Goal: Information Seeking & Learning: Learn about a topic

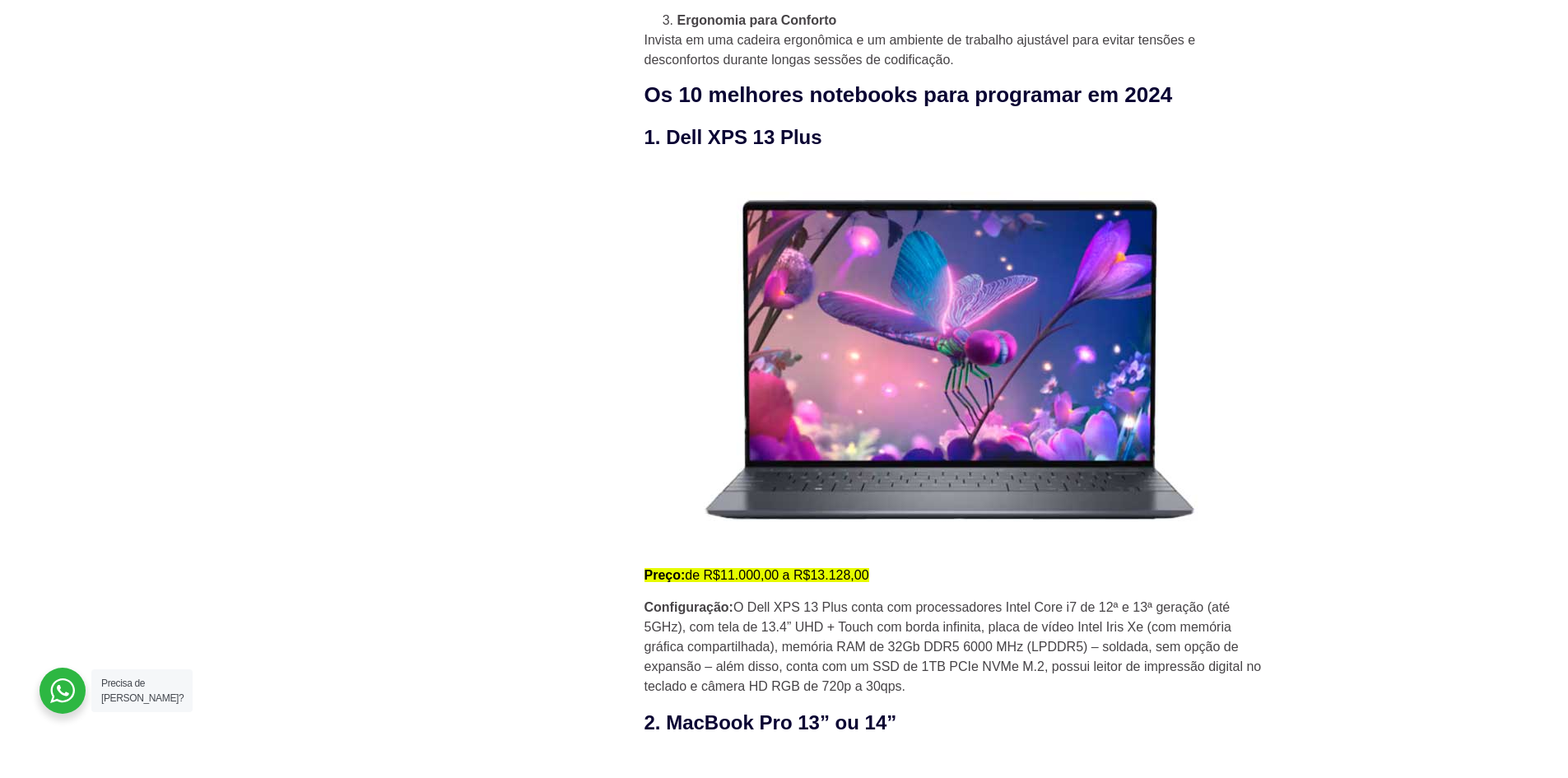
scroll to position [1728, 0]
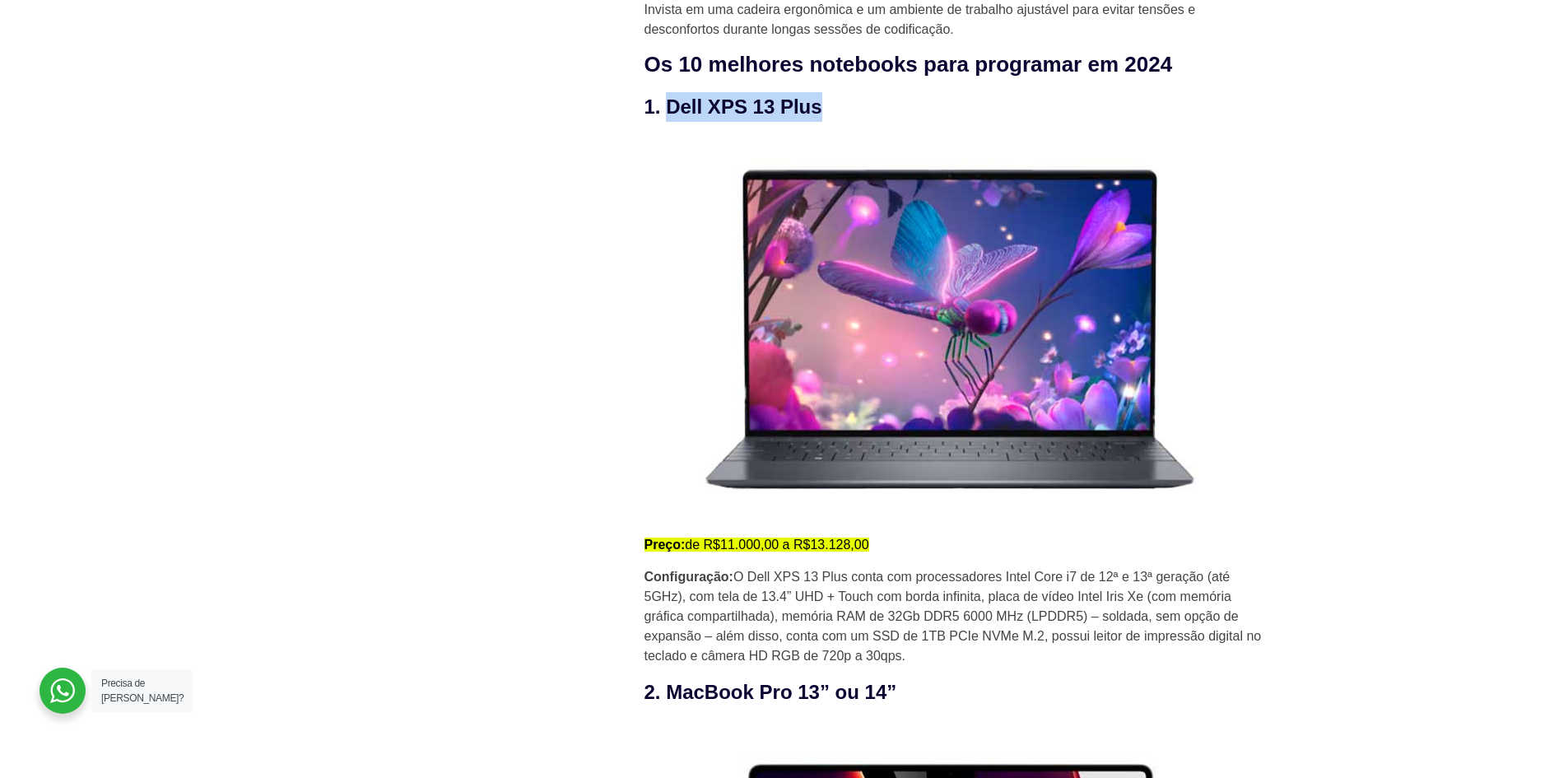
drag, startPoint x: 667, startPoint y: 109, endPoint x: 827, endPoint y: 109, distance: 160.0
click at [827, 109] on h3 "1. Dell XPS 13 Plus" at bounding box center [957, 107] width 626 height 29
drag, startPoint x: 804, startPoint y: 113, endPoint x: 874, endPoint y: 64, distance: 85.4
click at [874, 64] on h2 "Os 10 melhores notebooks para programar em 2024" at bounding box center [957, 64] width 626 height 28
drag, startPoint x: 663, startPoint y: 110, endPoint x: 830, endPoint y: 104, distance: 167.1
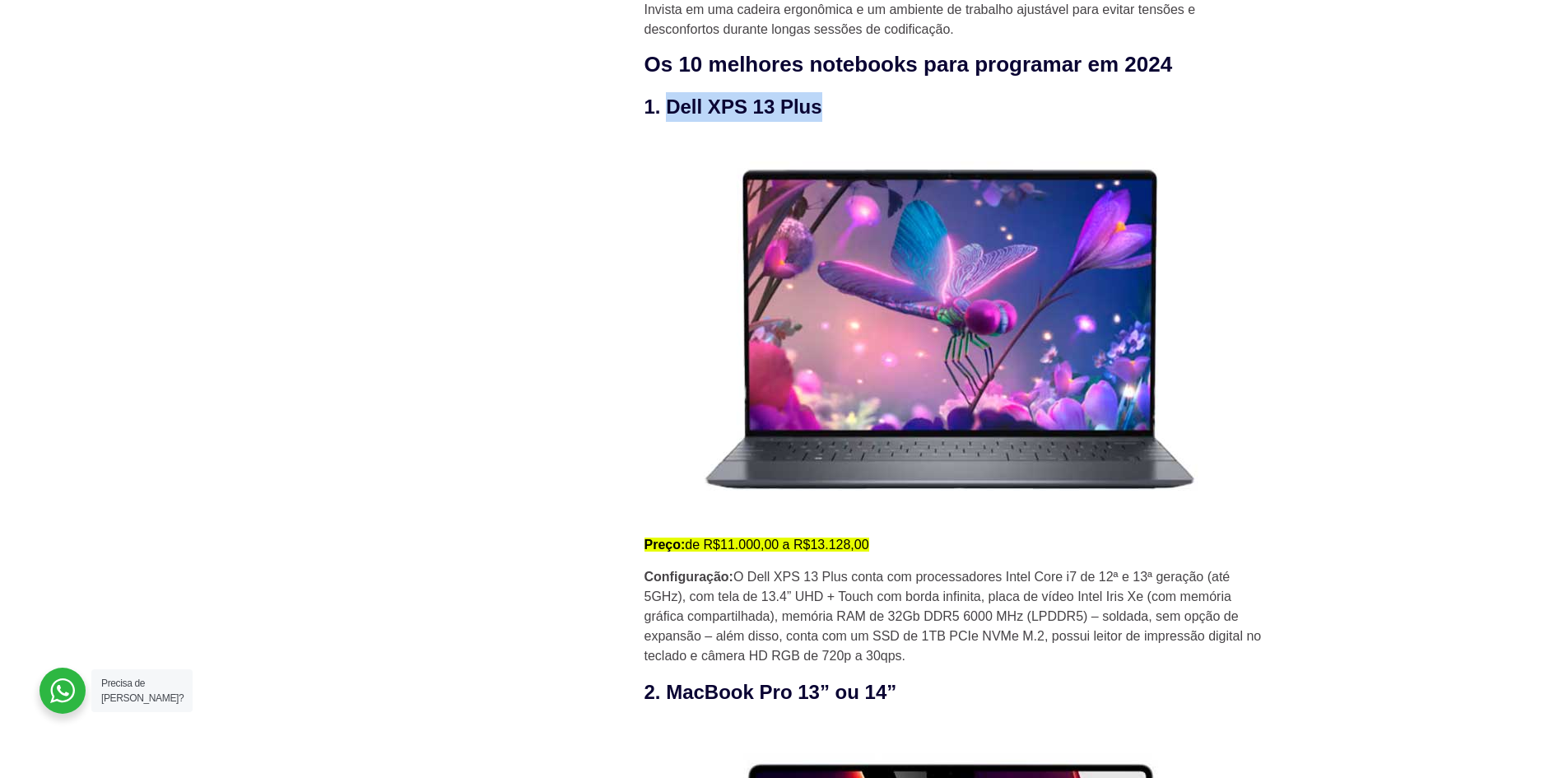
click at [829, 104] on h3 "1. Dell XPS 13 Plus" at bounding box center [957, 107] width 626 height 29
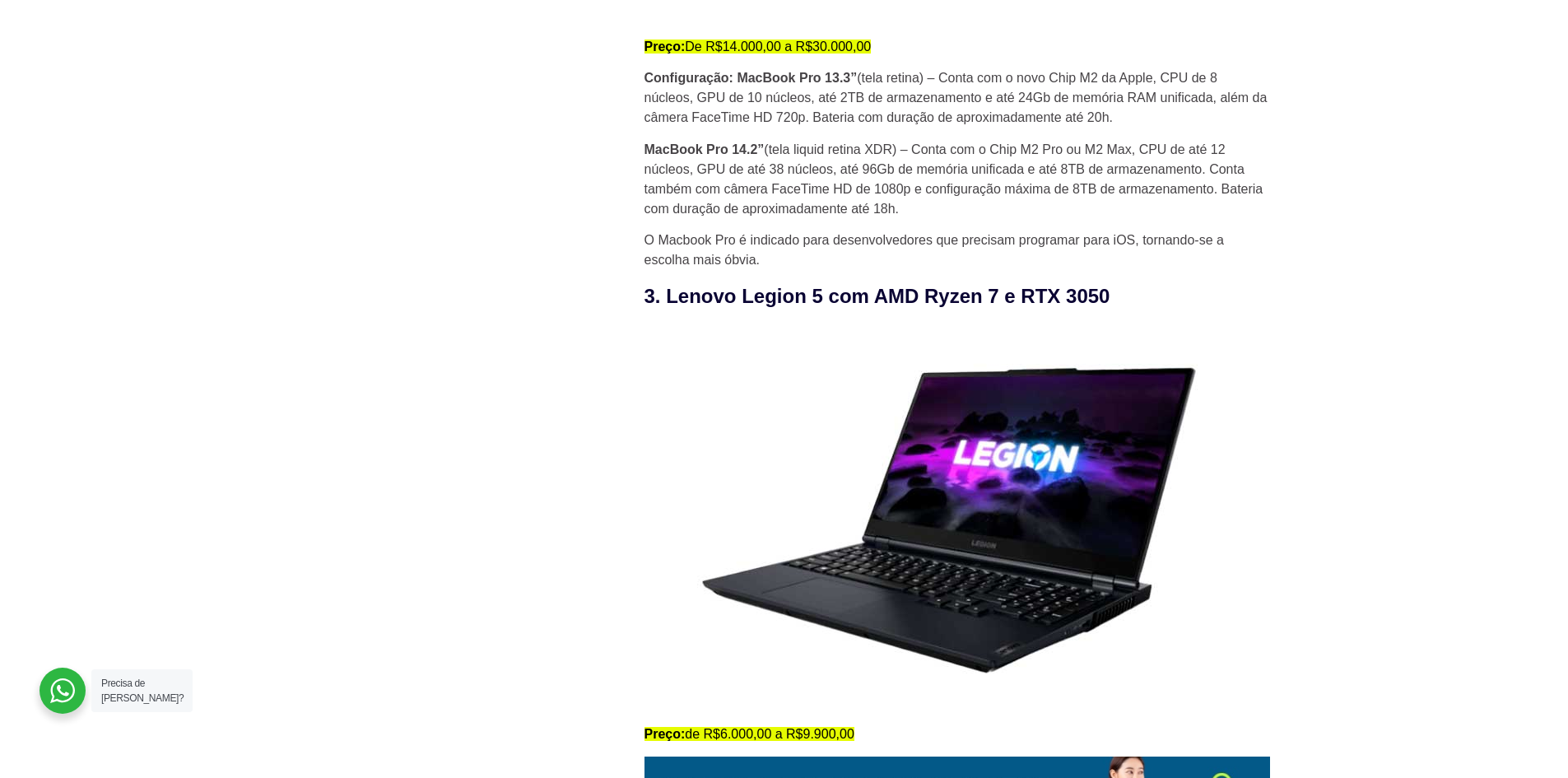
scroll to position [3046, 0]
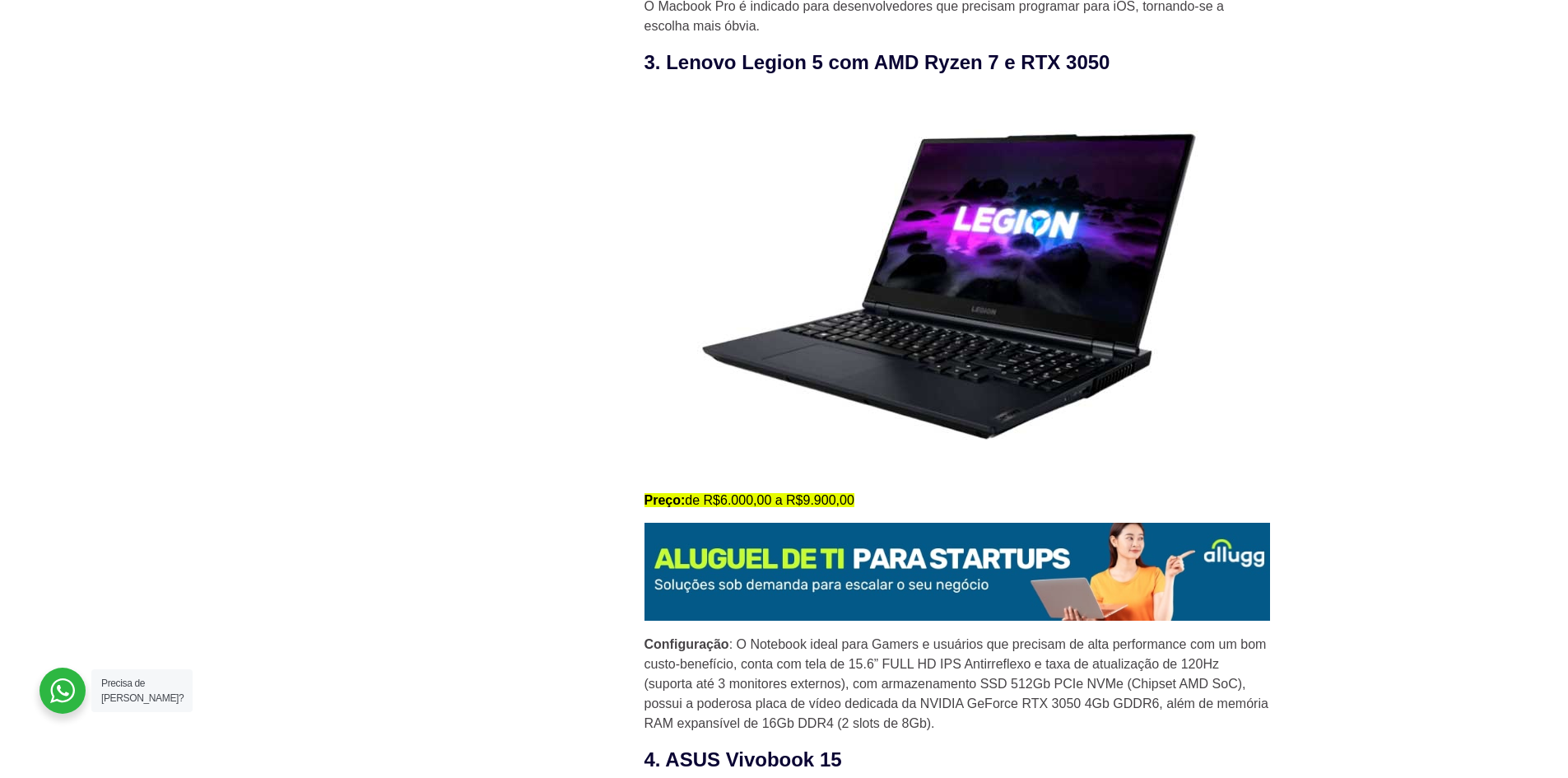
drag, startPoint x: 664, startPoint y: 68, endPoint x: 1137, endPoint y: 63, distance: 473.0
click at [1137, 63] on h3 "3. Lenovo Legion 5 com AMD Ryzen 7 e RTX 3050" at bounding box center [957, 62] width 626 height 29
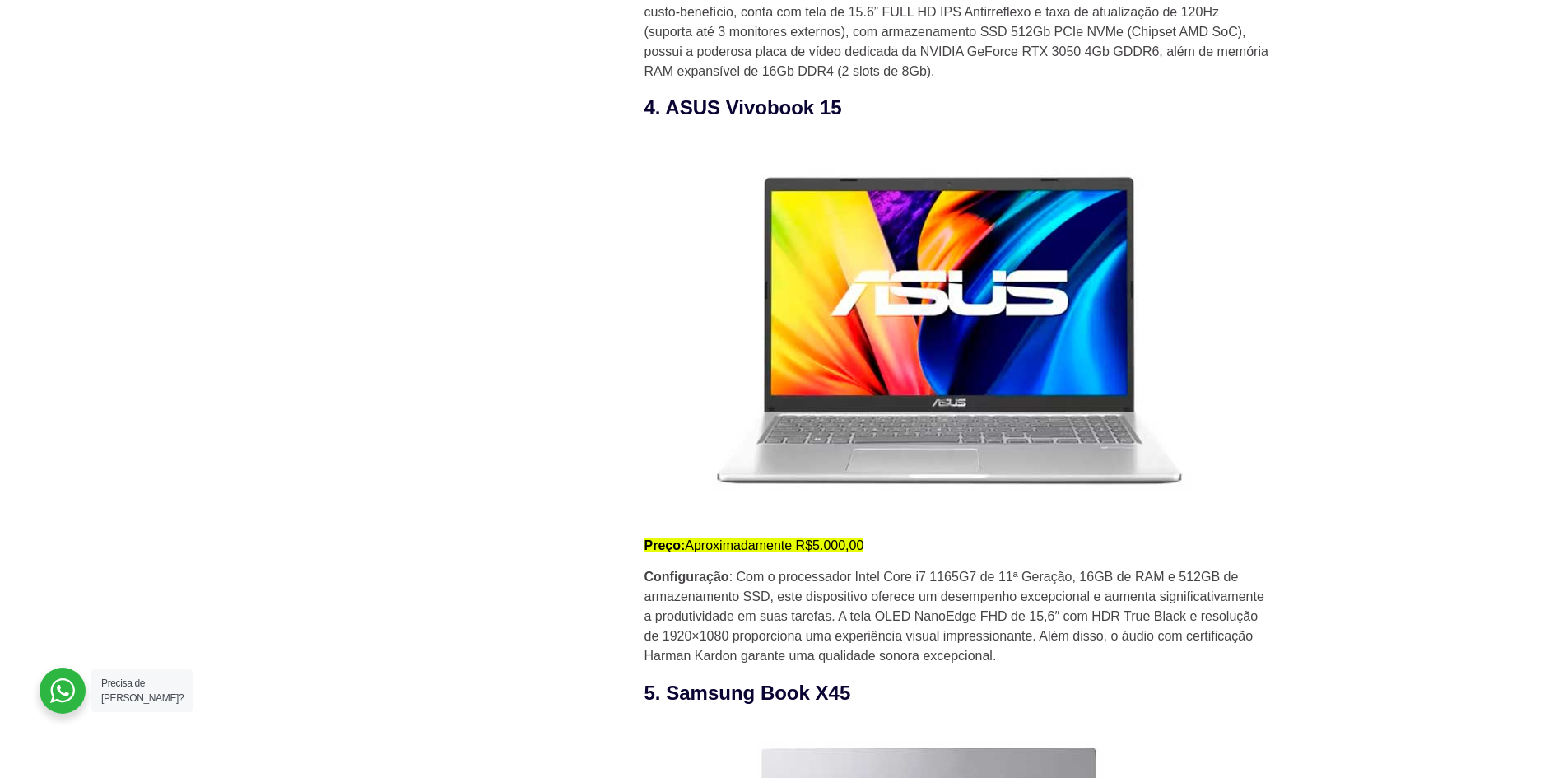
scroll to position [3704, 0]
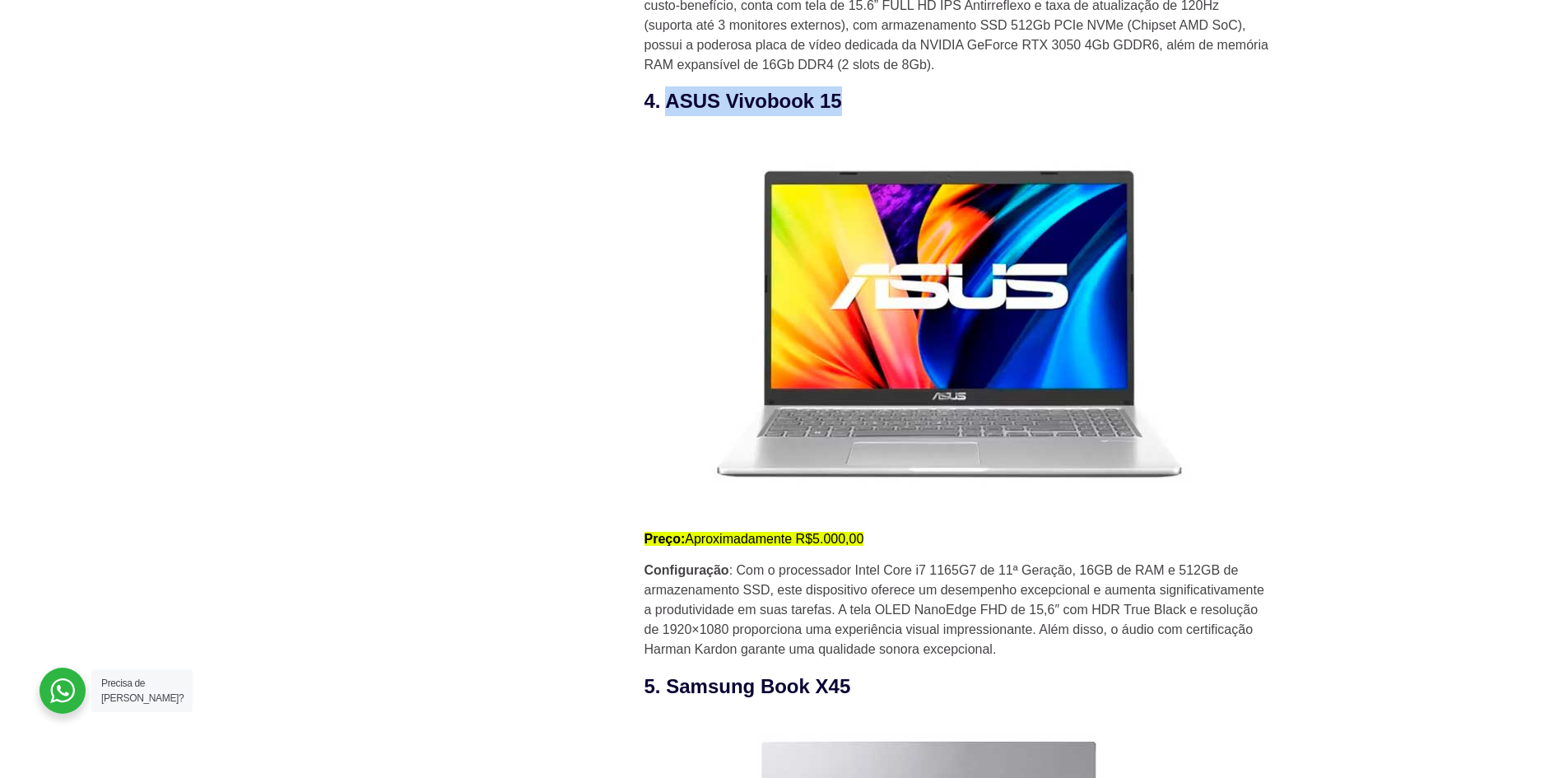
drag, startPoint x: 664, startPoint y: 108, endPoint x: 884, endPoint y: 104, distance: 220.0
click at [884, 104] on h3 "4. ASUS Vivobook 15" at bounding box center [957, 100] width 626 height 29
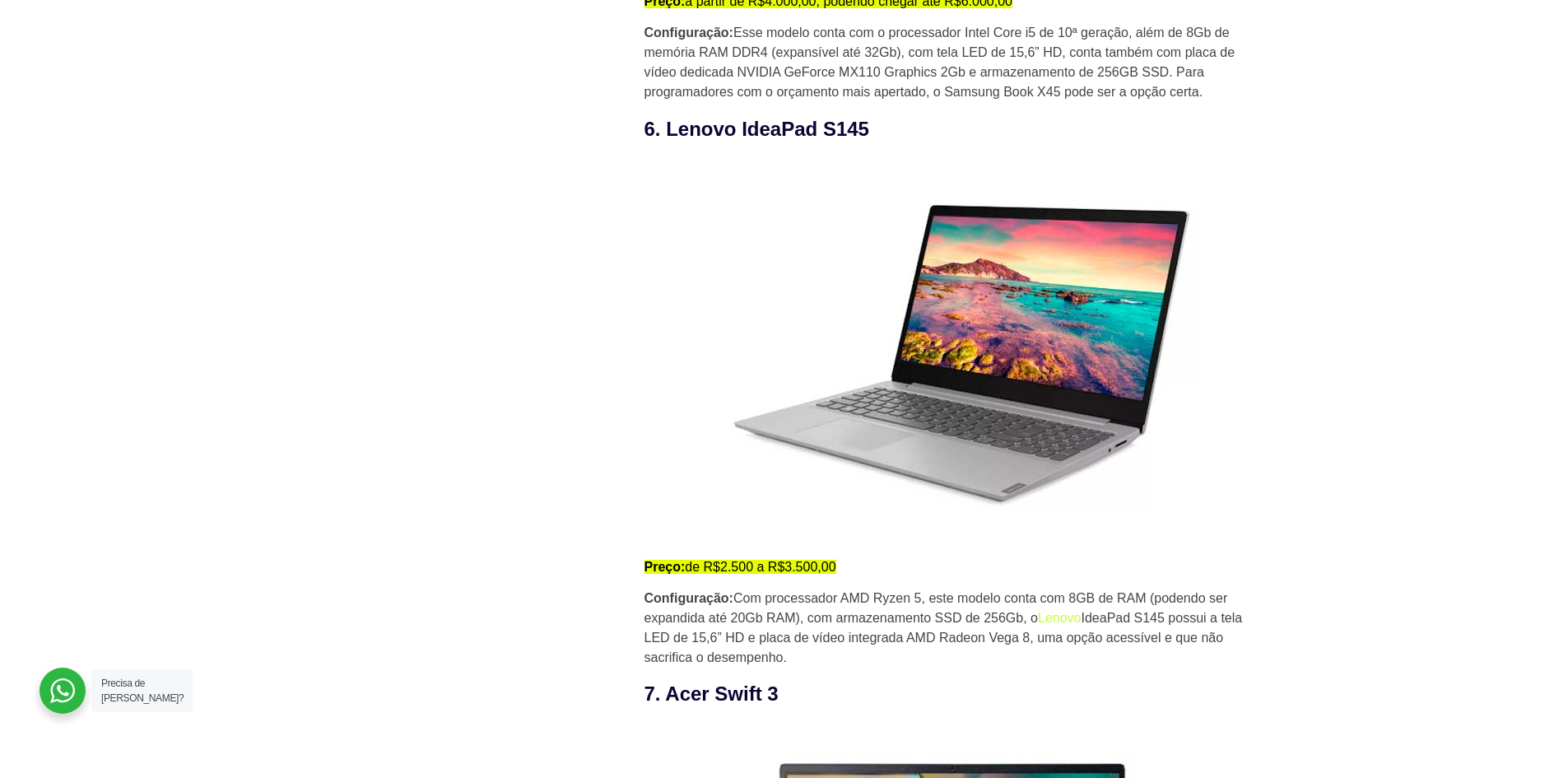
scroll to position [4856, 0]
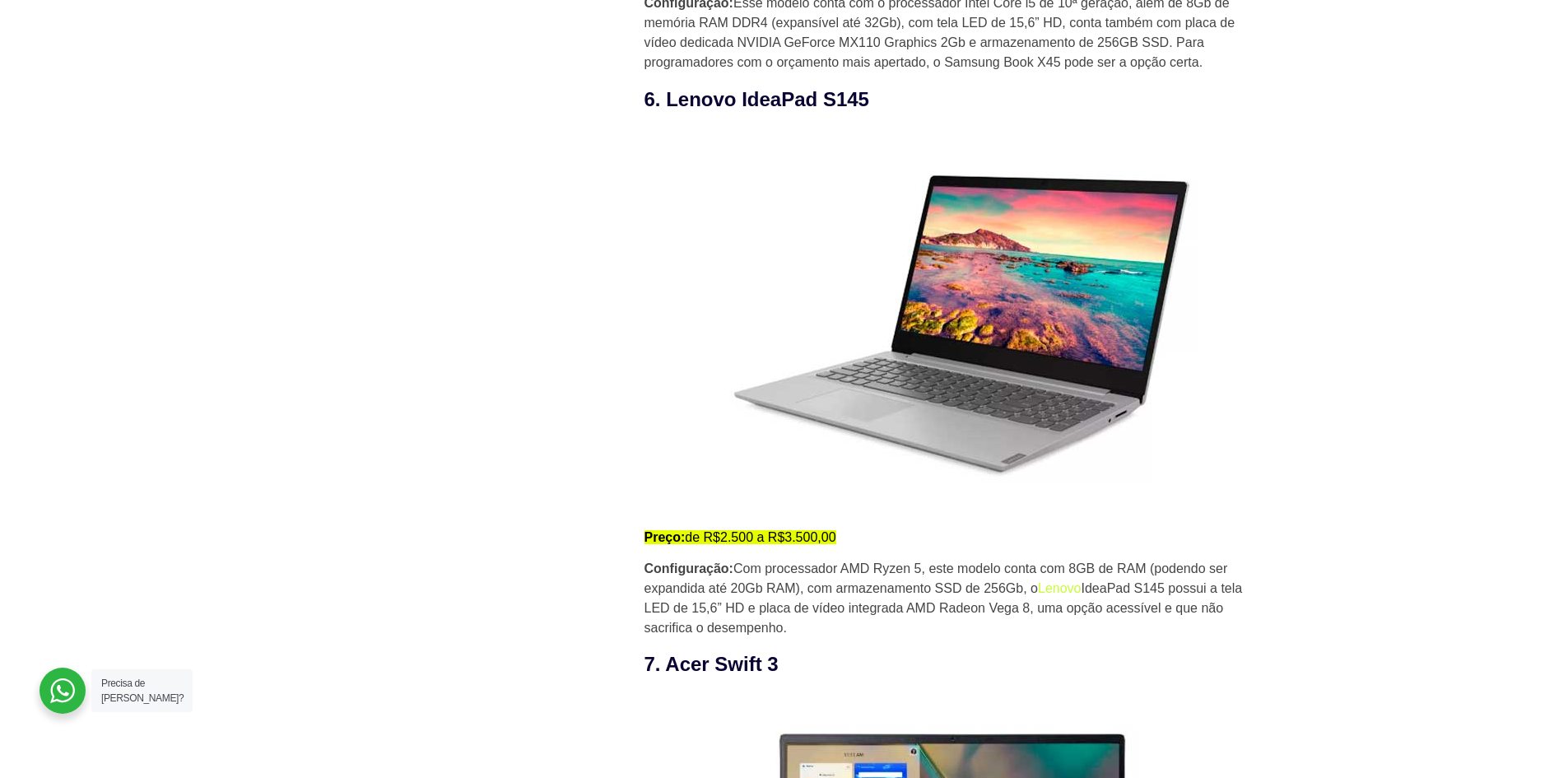
drag, startPoint x: 667, startPoint y: 106, endPoint x: 891, endPoint y: 106, distance: 224.0
click at [891, 106] on h3 "6. Lenovo IdeaPad S145" at bounding box center [957, 99] width 626 height 29
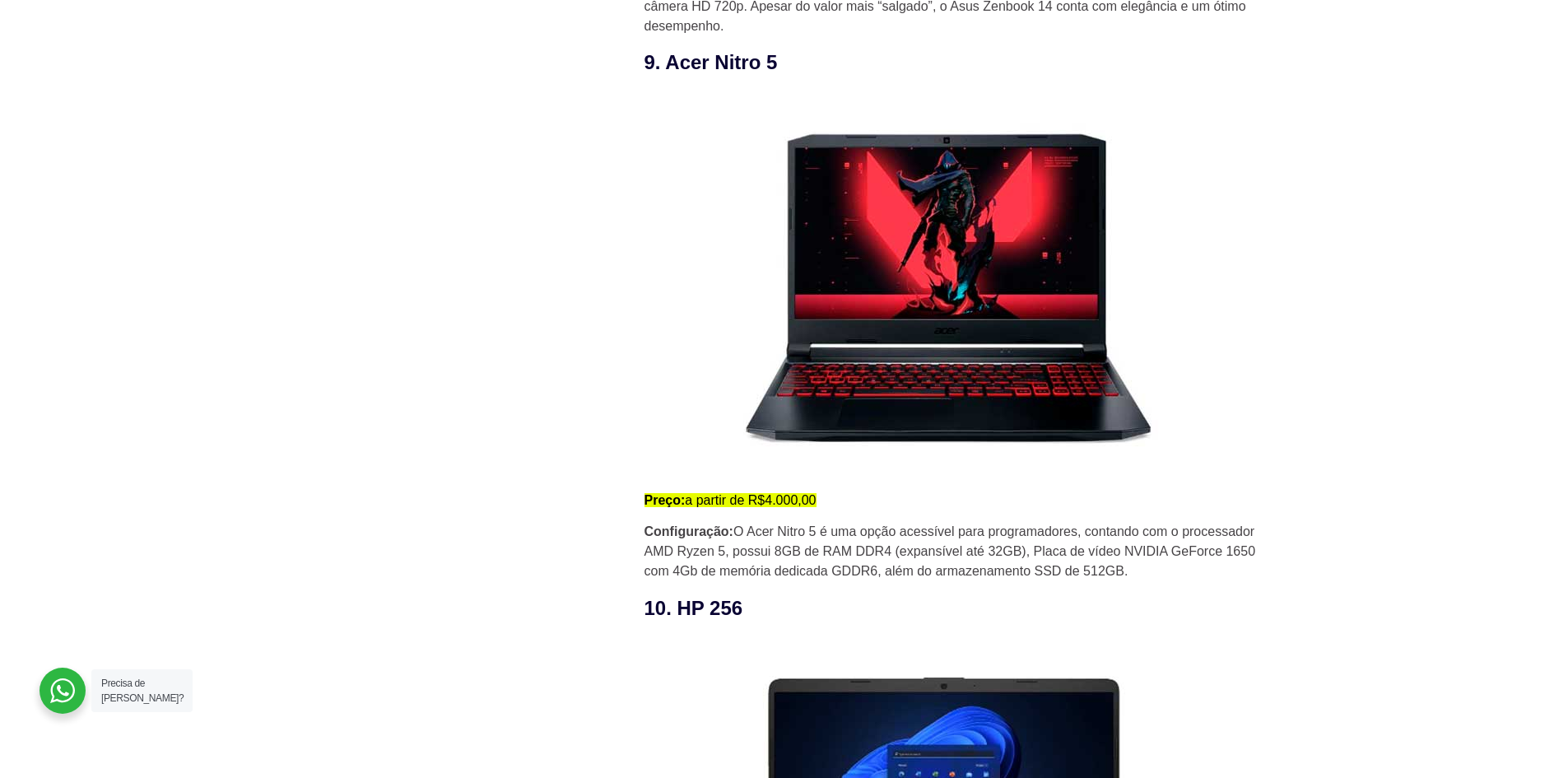
scroll to position [6586, 0]
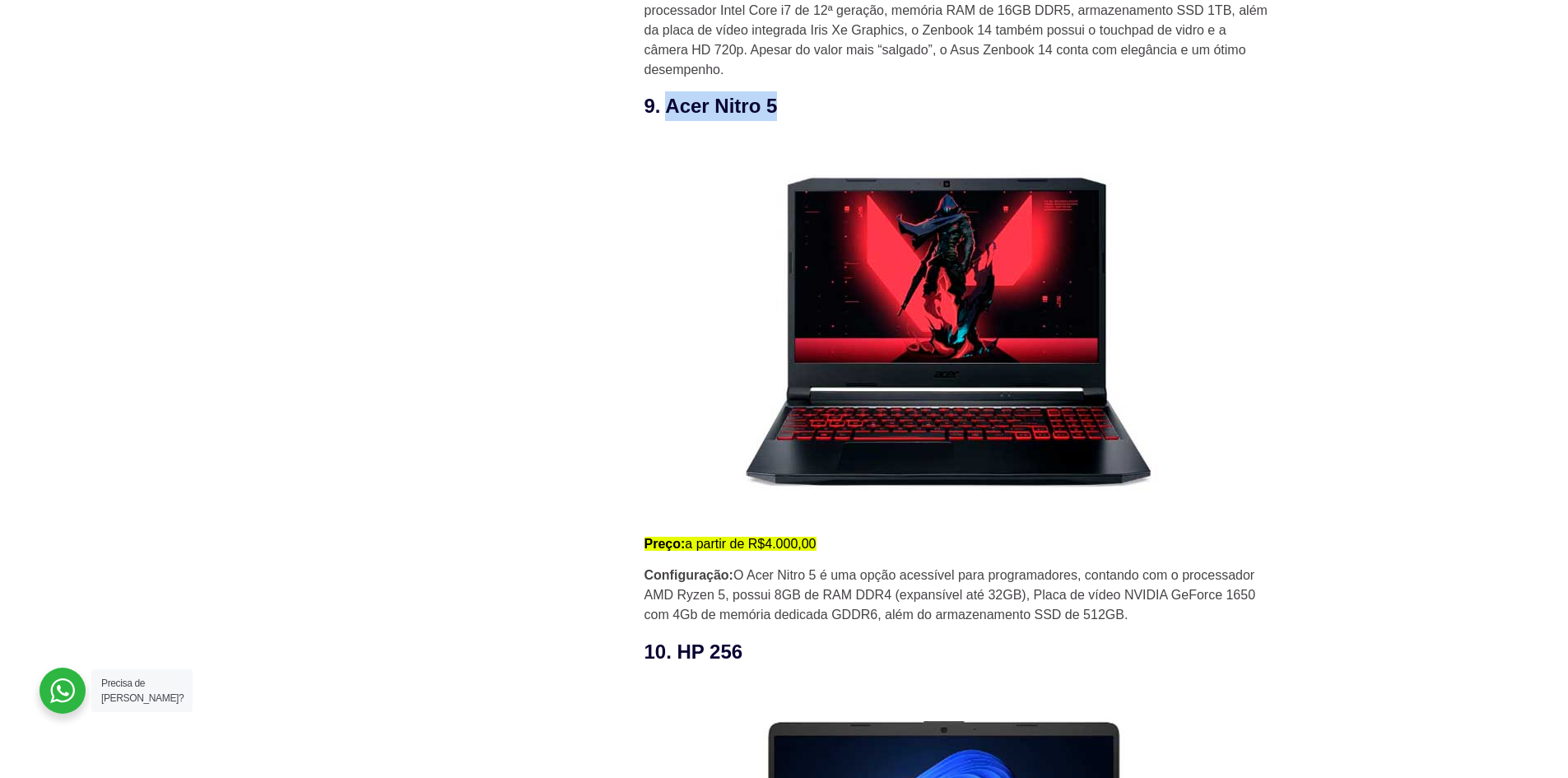
drag, startPoint x: 666, startPoint y: 109, endPoint x: 786, endPoint y: 108, distance: 120.0
click at [786, 108] on h3 "9. Acer Nitro 5" at bounding box center [957, 106] width 626 height 29
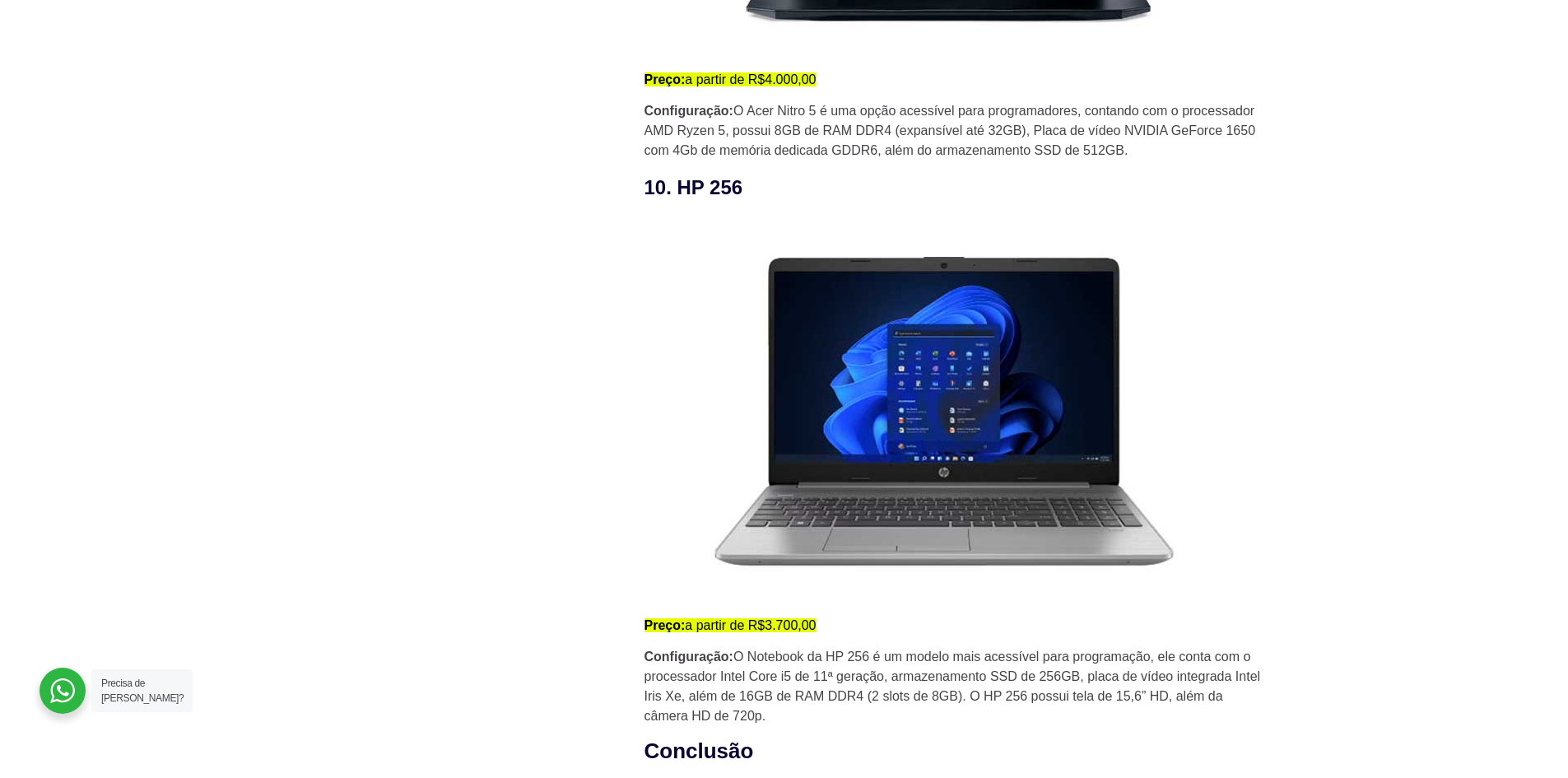
scroll to position [7079, 0]
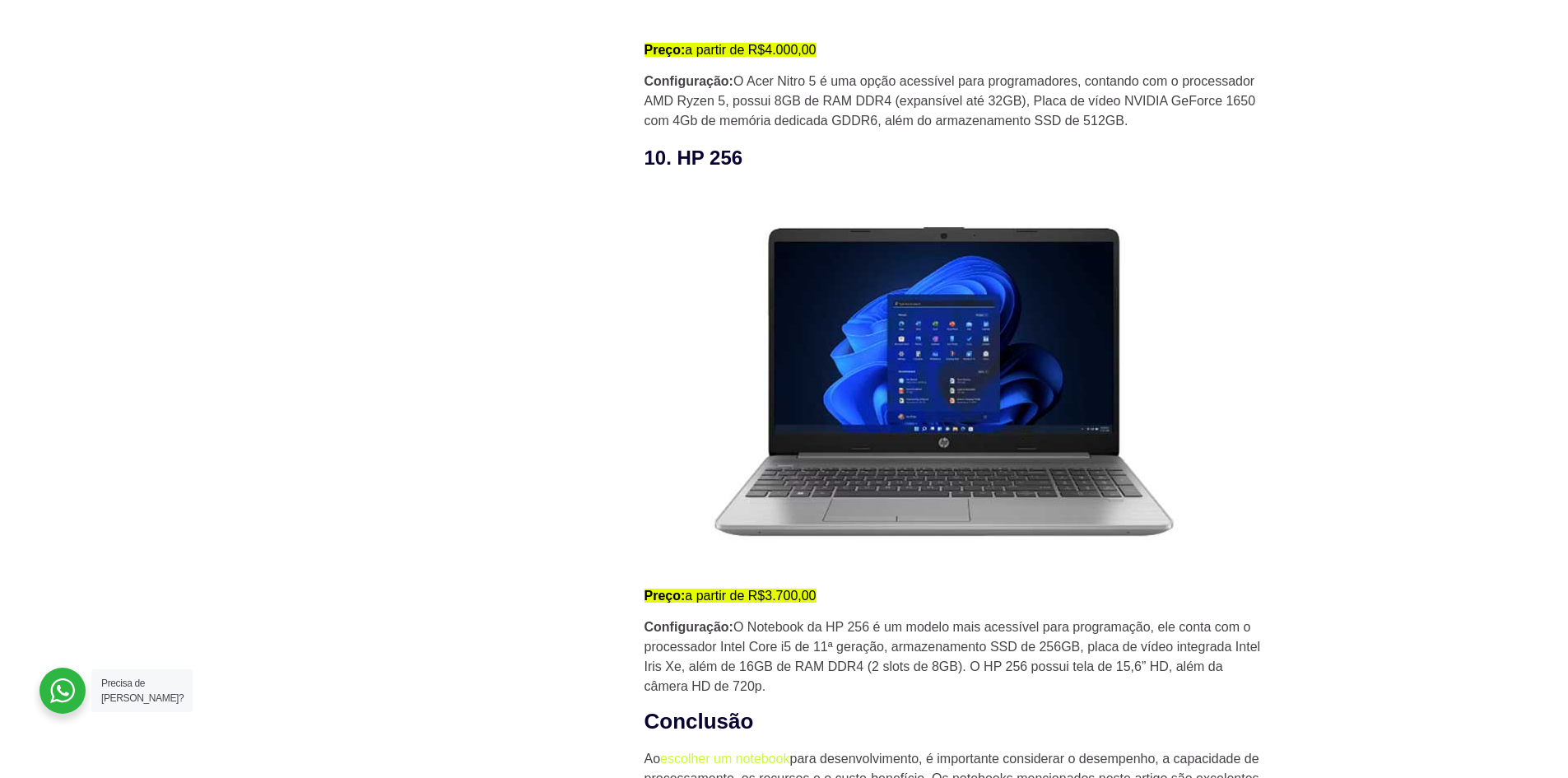
drag, startPoint x: 678, startPoint y: 159, endPoint x: 789, endPoint y: 170, distance: 111.5
click at [789, 170] on h3 "10. HP 256" at bounding box center [957, 157] width 626 height 29
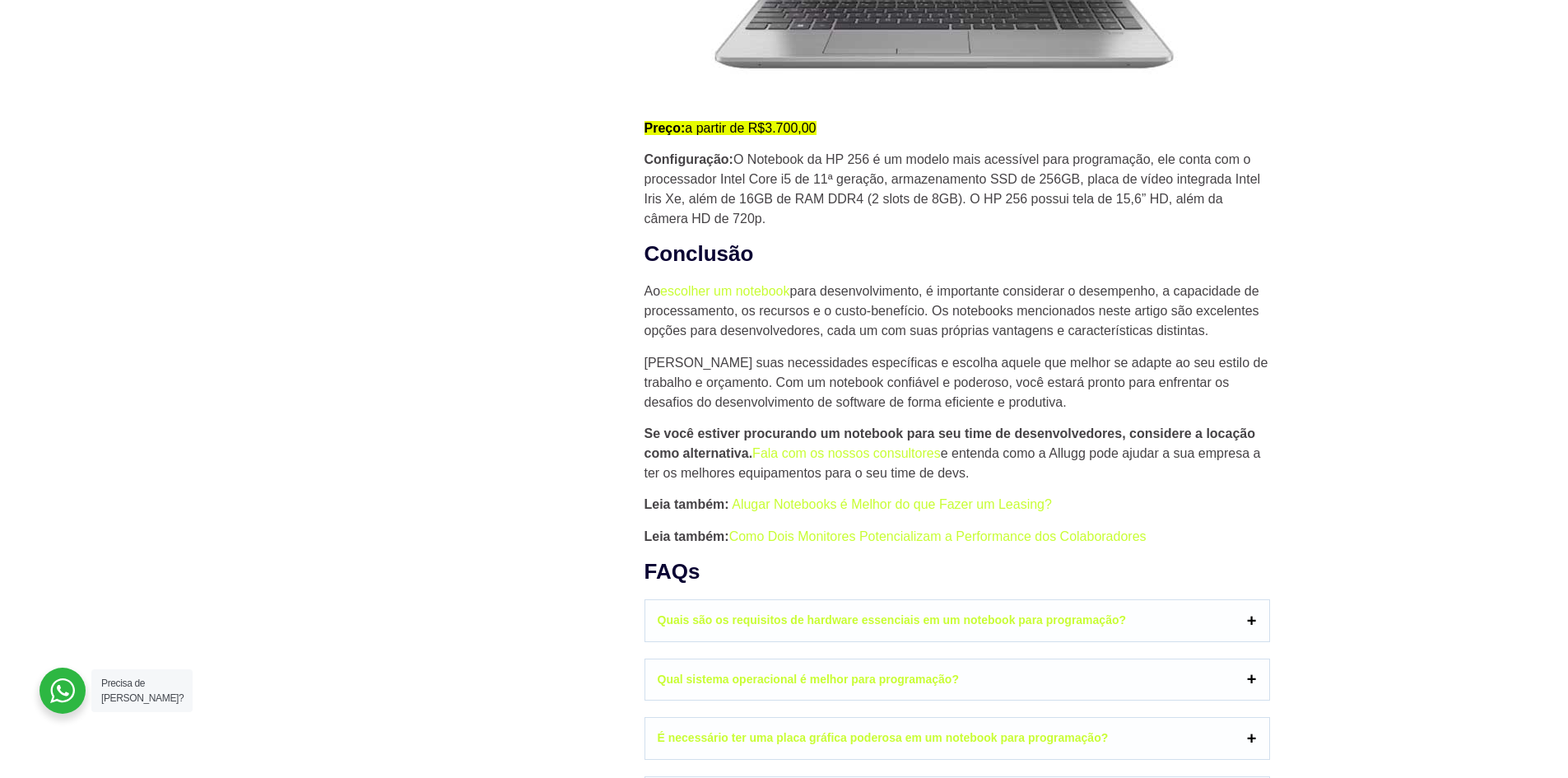
scroll to position [7656, 0]
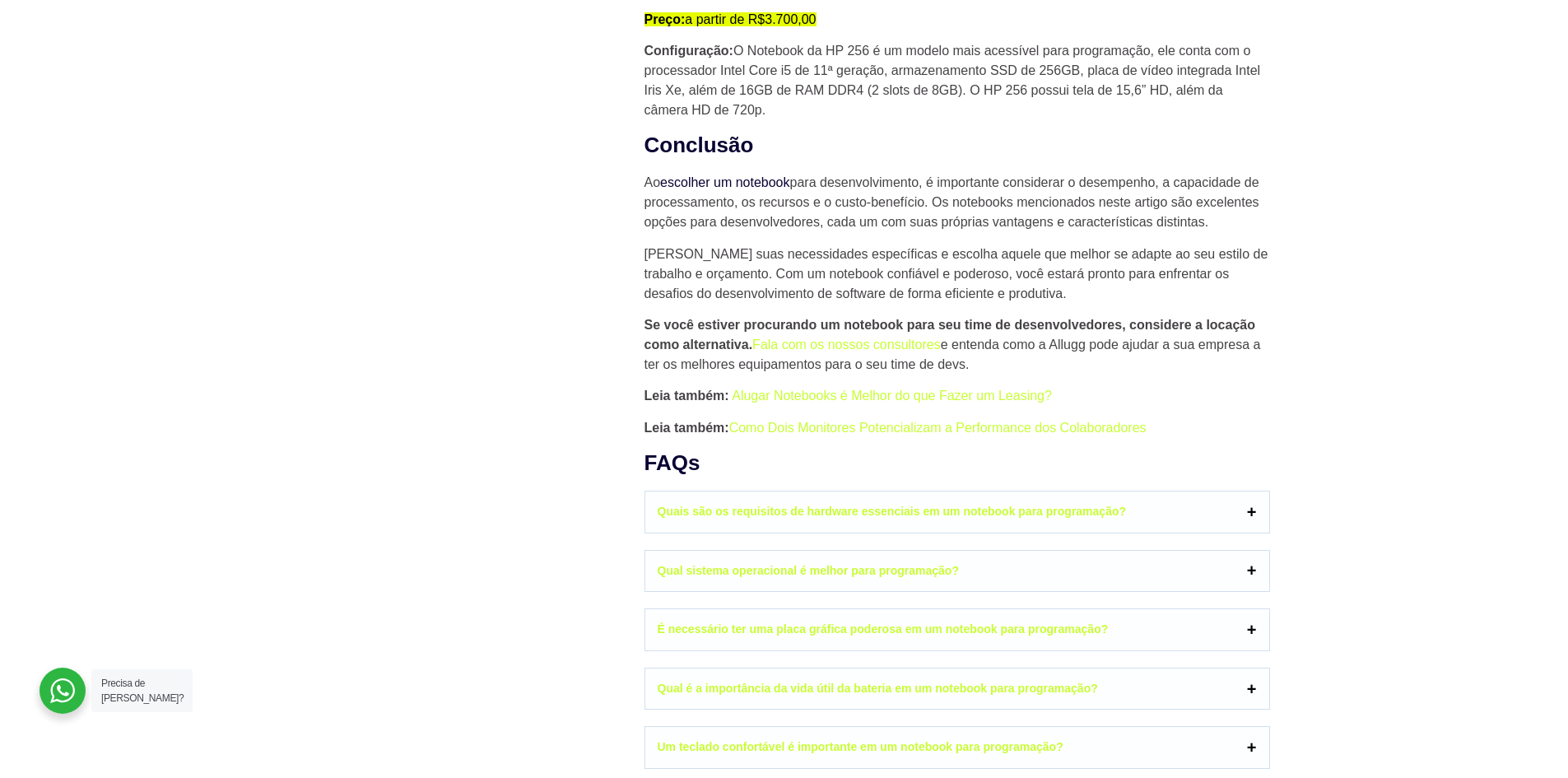
click at [746, 188] on link "escolher um notebook" at bounding box center [724, 182] width 129 height 14
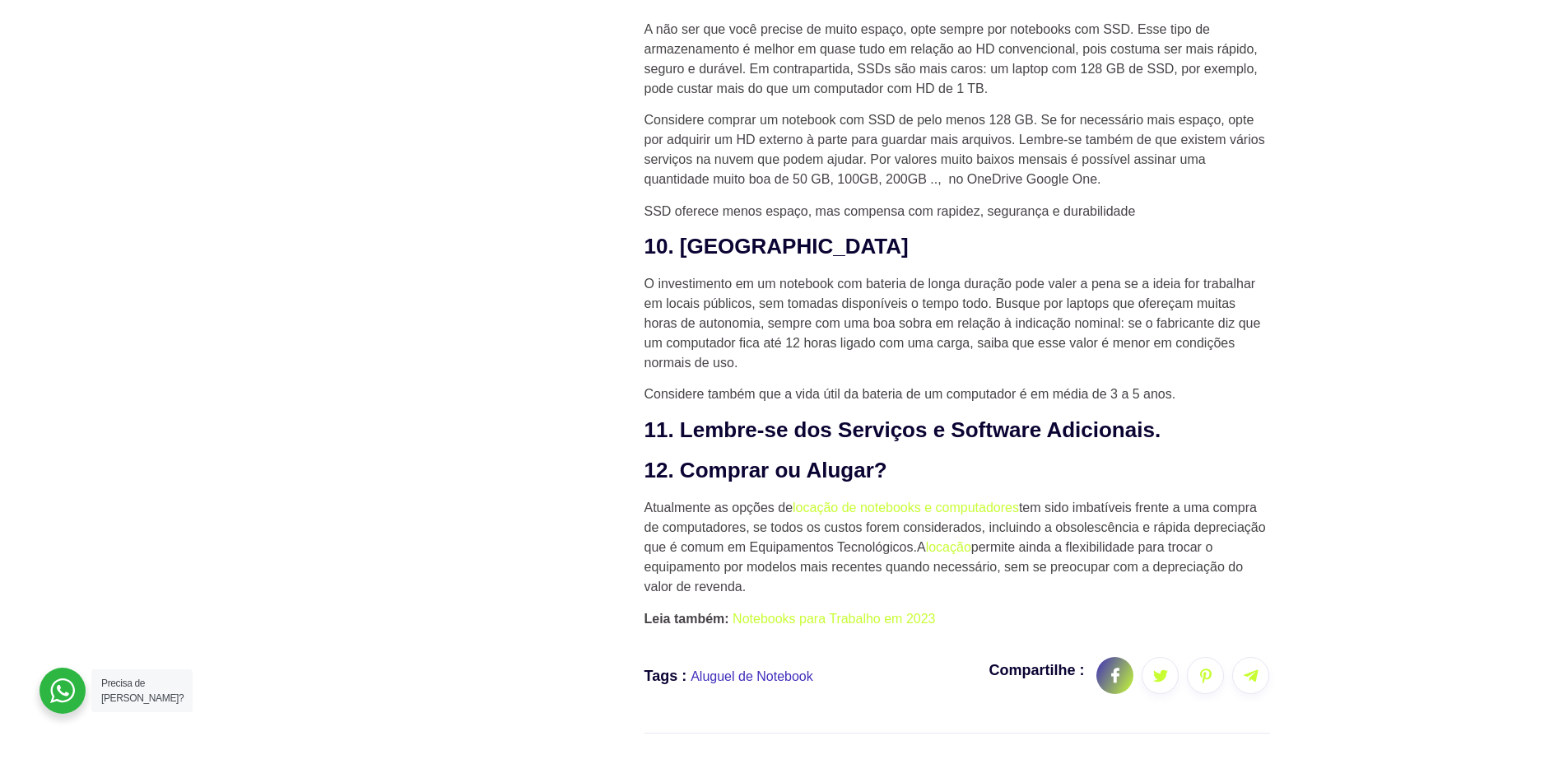
scroll to position [3457, 0]
